Goal: Find specific page/section

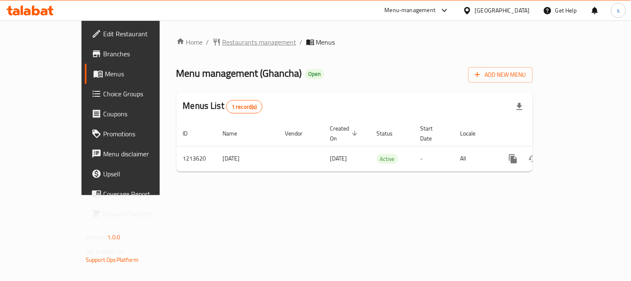
click at [231, 40] on span "Restaurants management" at bounding box center [260, 42] width 74 height 10
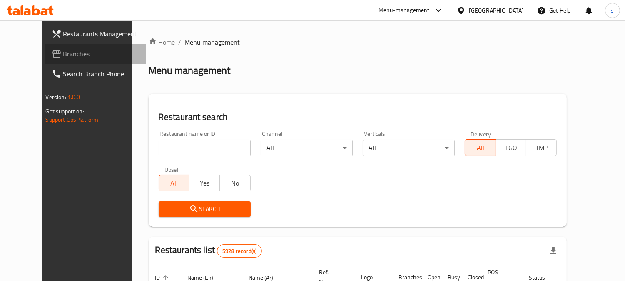
click at [63, 50] on span "Branches" at bounding box center [101, 54] width 76 height 10
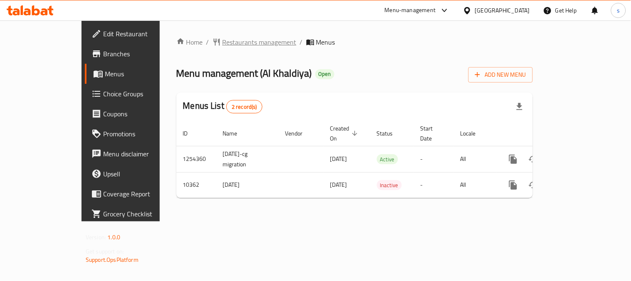
click at [223, 45] on span "Restaurants management" at bounding box center [260, 42] width 74 height 10
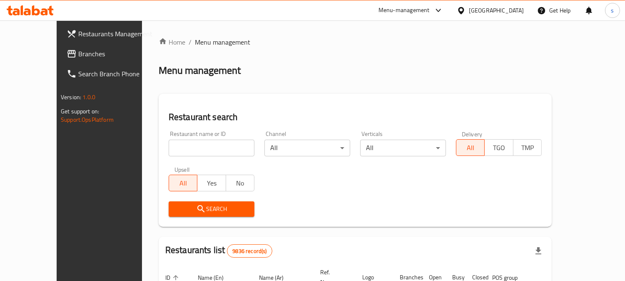
click at [78, 52] on span "Branches" at bounding box center [116, 54] width 76 height 10
